Goal: Task Accomplishment & Management: Manage account settings

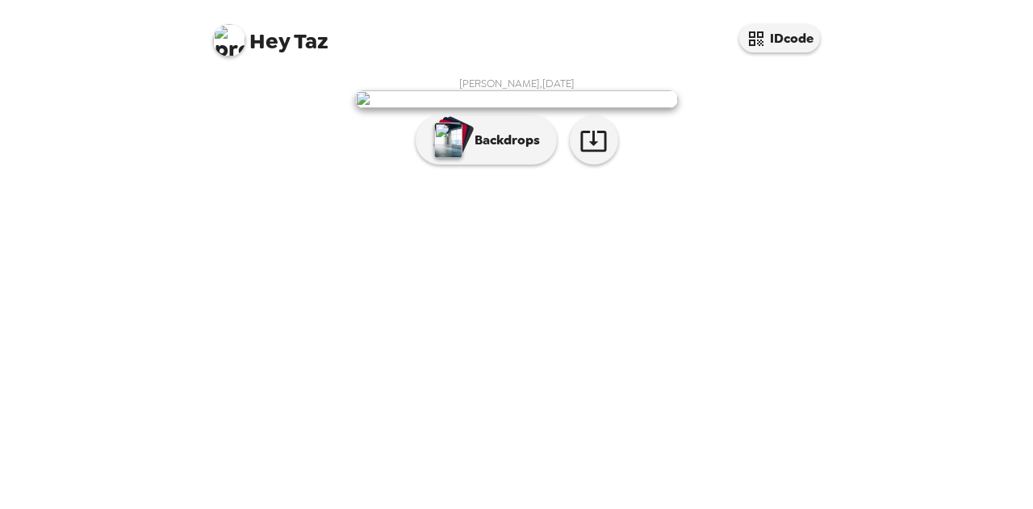
scroll to position [73, 0]
click at [586, 155] on icon "button" at bounding box center [593, 141] width 28 height 28
click at [694, 30] on div "Hey Taz IDcode" at bounding box center [516, 34] width 645 height 69
